Goal: Information Seeking & Learning: Learn about a topic

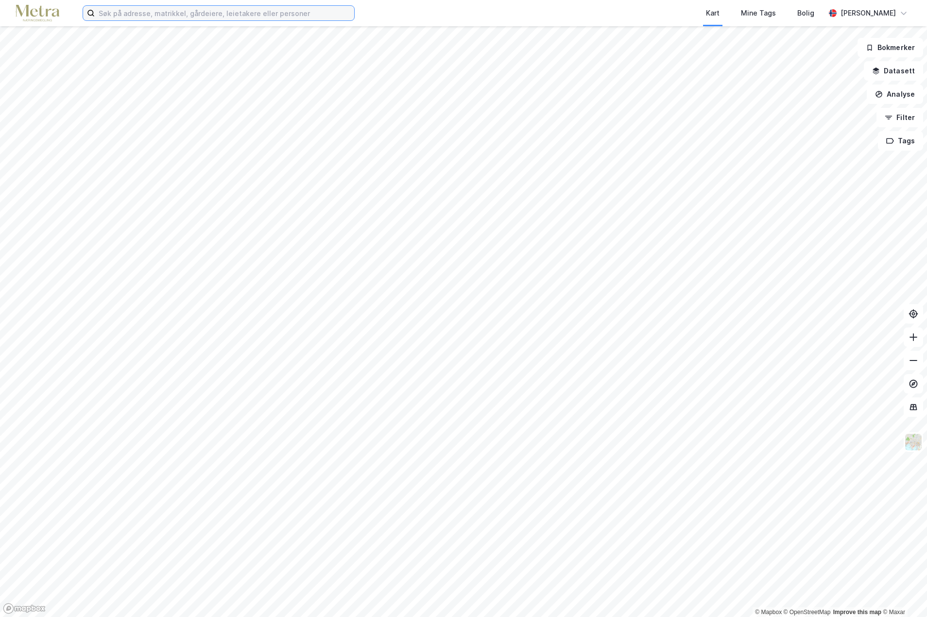
click at [116, 17] on input at bounding box center [224, 13] width 259 height 15
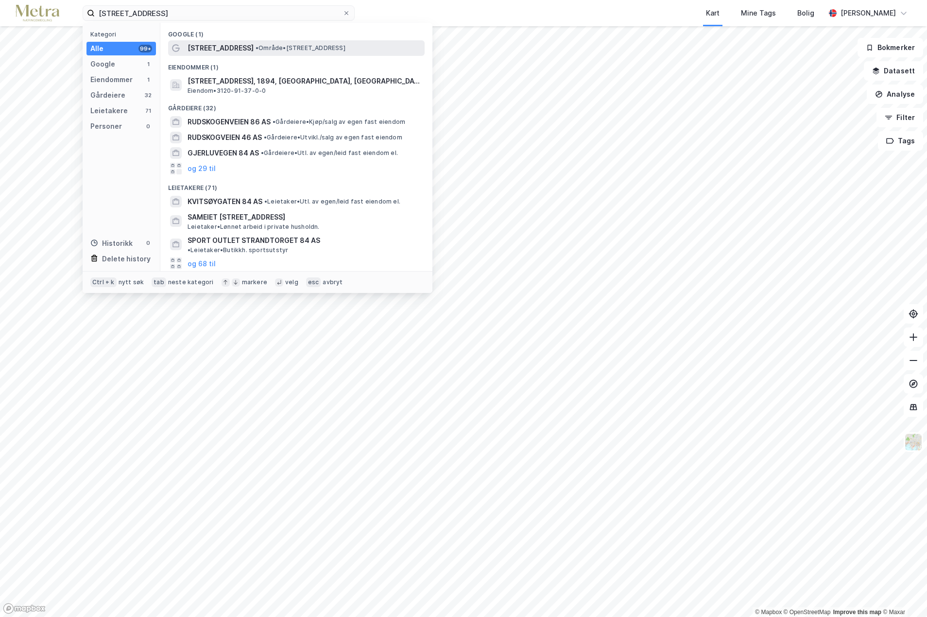
click at [216, 49] on span "[STREET_ADDRESS]" at bounding box center [220, 48] width 66 height 12
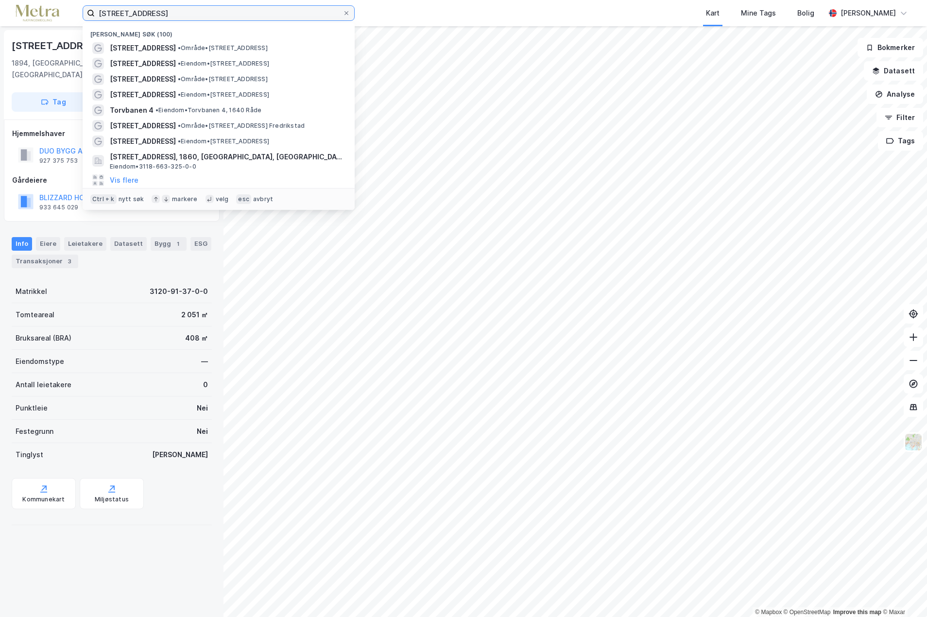
drag, startPoint x: 179, startPoint y: 12, endPoint x: 70, endPoint y: 19, distance: 109.1
click at [70, 19] on div "[STREET_ADDRESS] Nylige søk (100) [STREET_ADDRESS] • Område • [STREET_ADDRESS] …" at bounding box center [463, 13] width 927 height 26
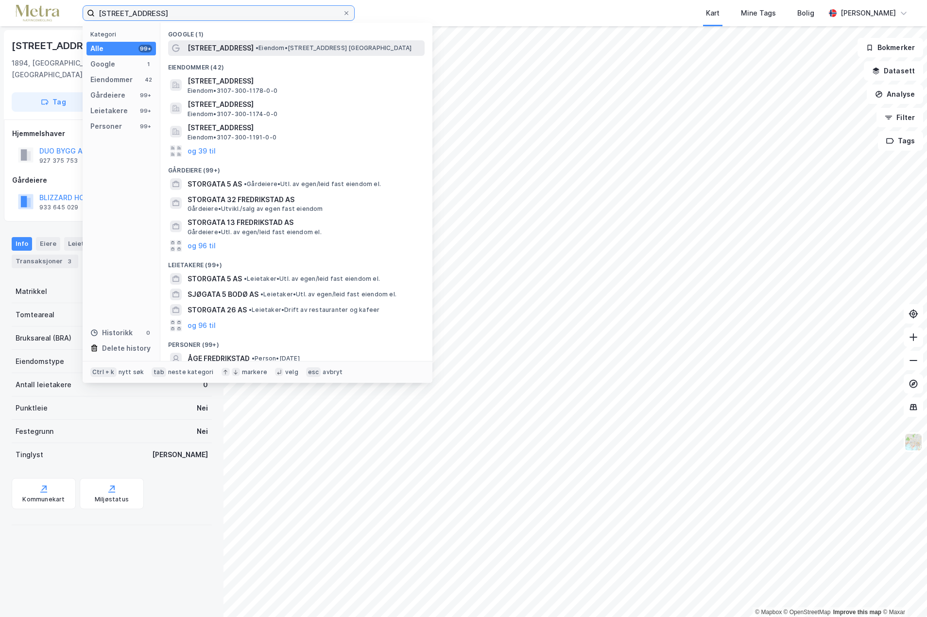
type input "[STREET_ADDRESS]"
click at [256, 51] on span "• Eiendom • [STREET_ADDRESS]" at bounding box center [334, 48] width 156 height 8
